Goal: Transaction & Acquisition: Purchase product/service

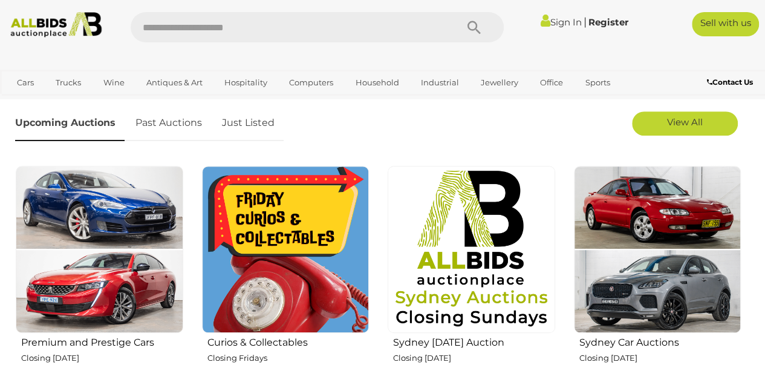
click at [747, 357] on div "Sydney Car Auctions Closing Thursday 16th October" at bounding box center [657, 274] width 186 height 218
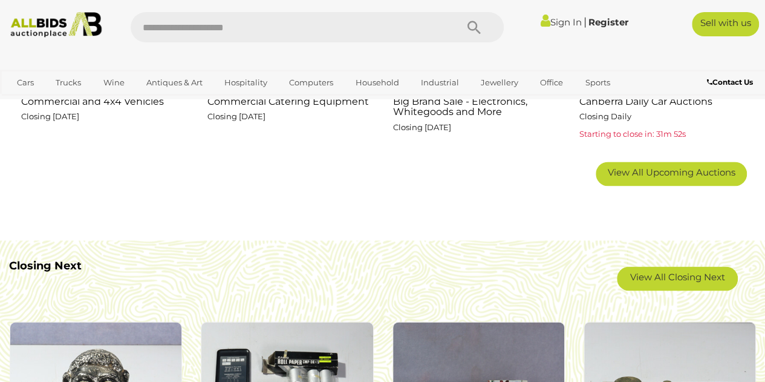
scroll to position [822, 0]
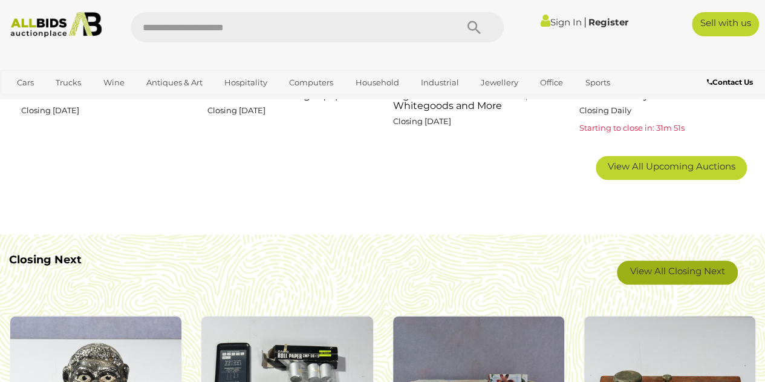
click at [702, 275] on link "View All Closing Next" at bounding box center [677, 272] width 121 height 24
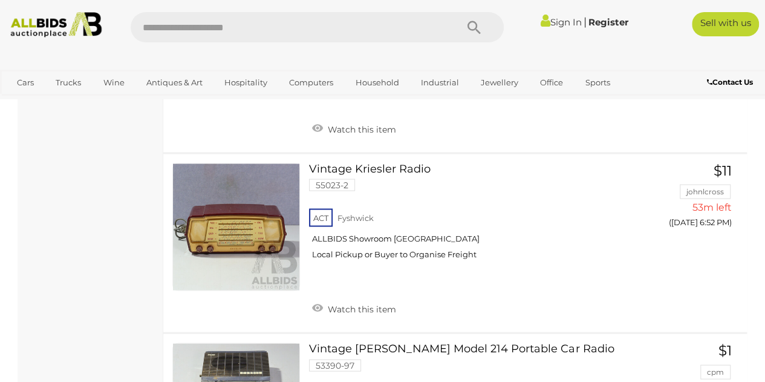
scroll to position [5649, 0]
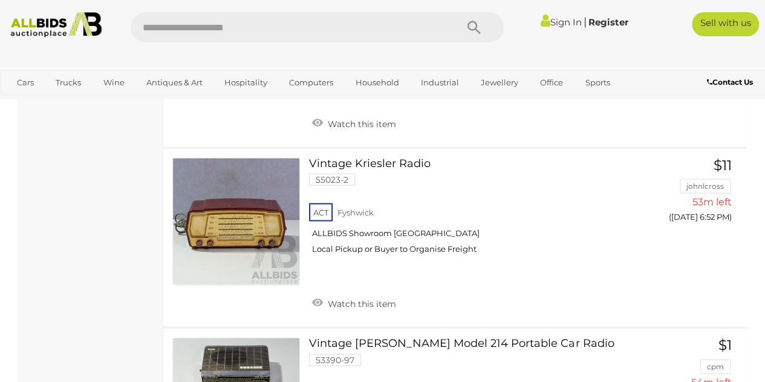
click at [419, 157] on link "Vintage Kriesler Radio 55023-2 ACT Fyshwick ALLBIDS Showroom Fyshwick" at bounding box center [479, 210] width 322 height 106
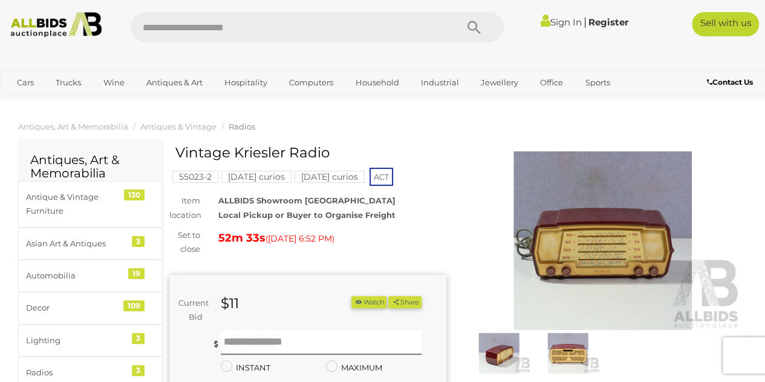
click at [659, 249] on img at bounding box center [603, 240] width 277 height 178
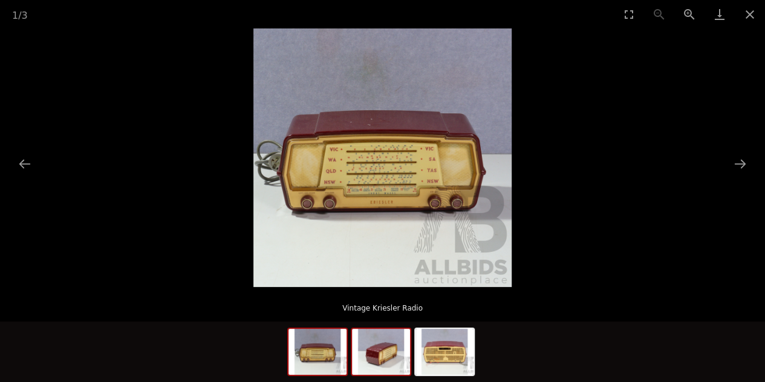
click at [385, 353] on img at bounding box center [381, 352] width 58 height 46
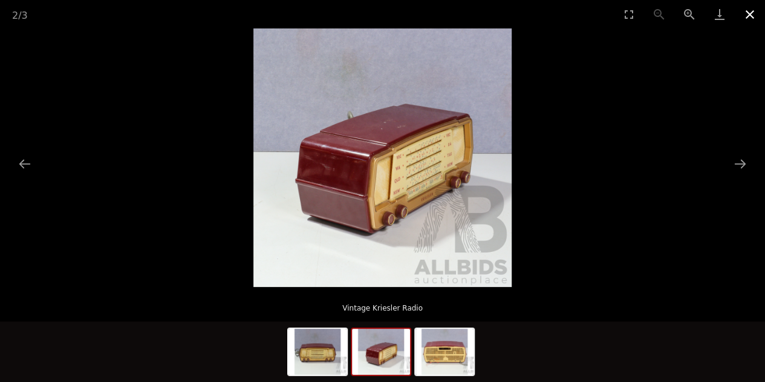
click at [749, 22] on button "Close gallery" at bounding box center [750, 14] width 30 height 28
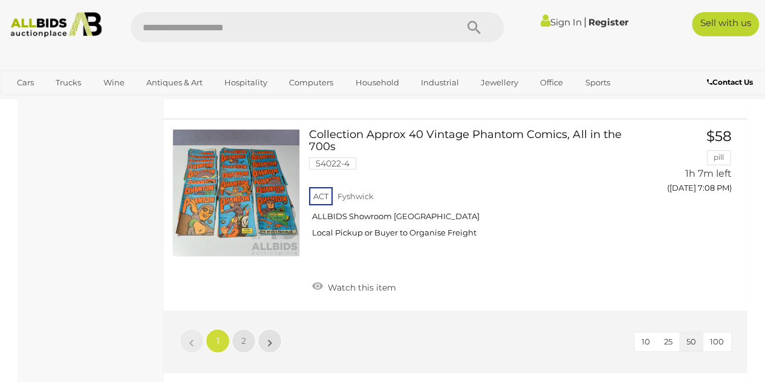
scroll to position [9371, 0]
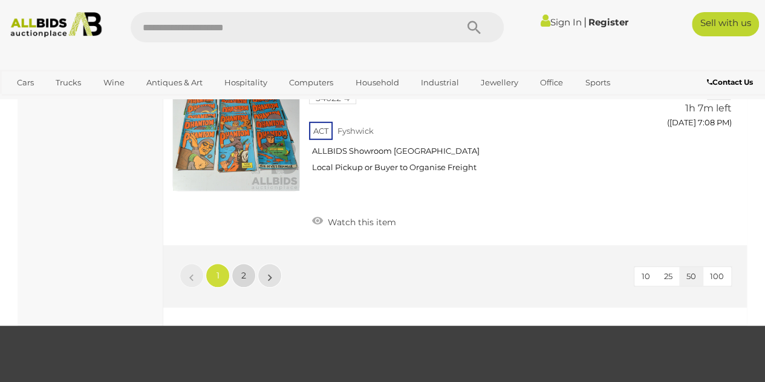
click at [245, 270] on span "2" at bounding box center [243, 275] width 5 height 11
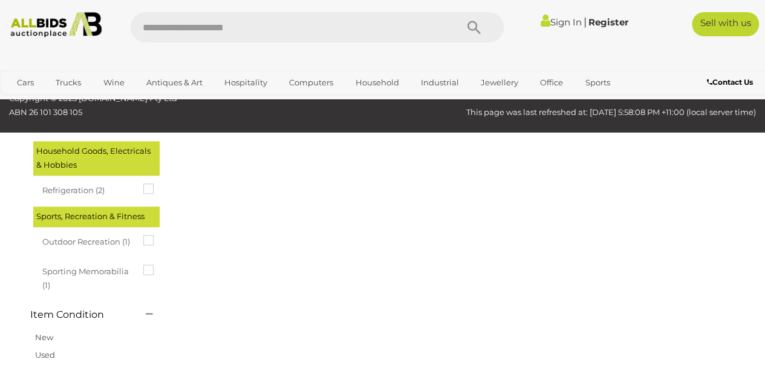
scroll to position [62, 0]
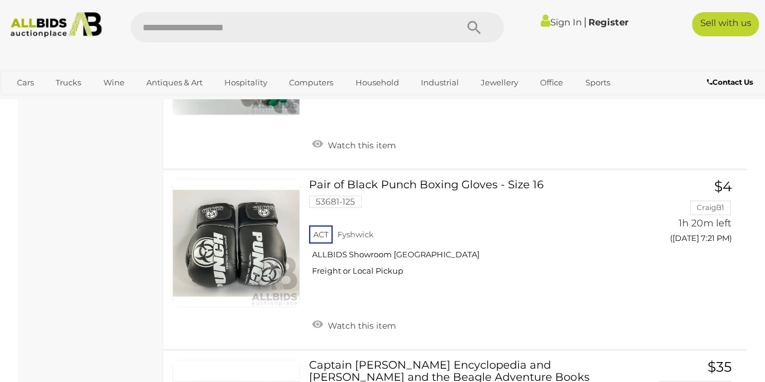
scroll to position [2950, 0]
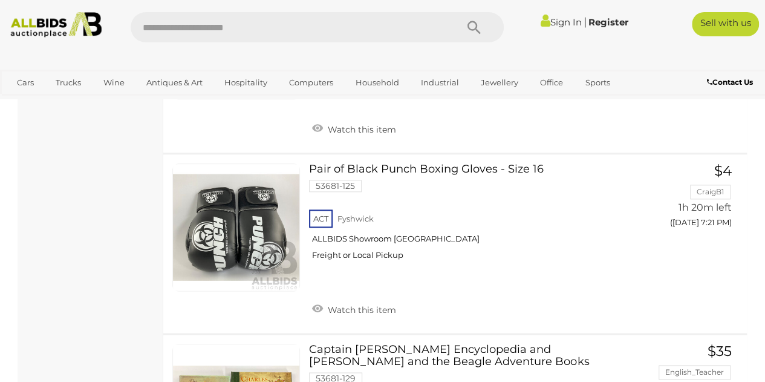
click at [718, 372] on link "$35 English_Teacher 1h 21m left (Today 7:22 PM) GO TO" at bounding box center [697, 379] width 76 height 71
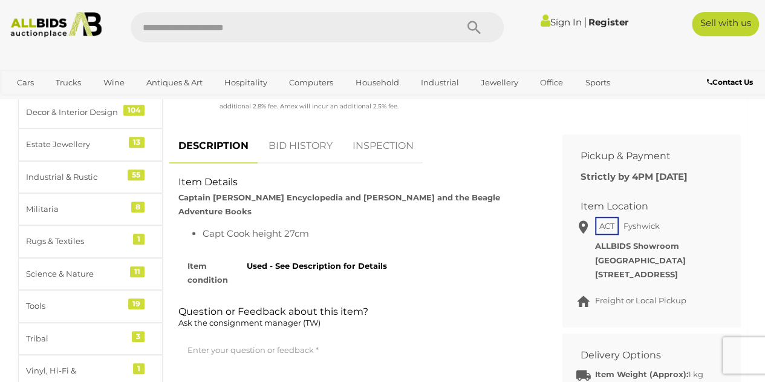
scroll to position [469, 0]
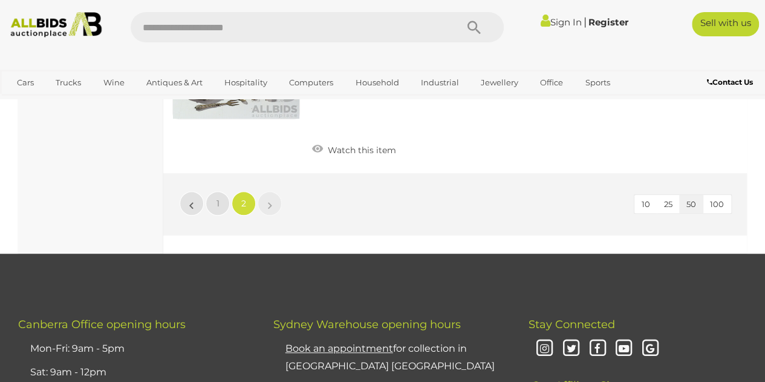
scroll to position [7210, 0]
